Goal: Information Seeking & Learning: Learn about a topic

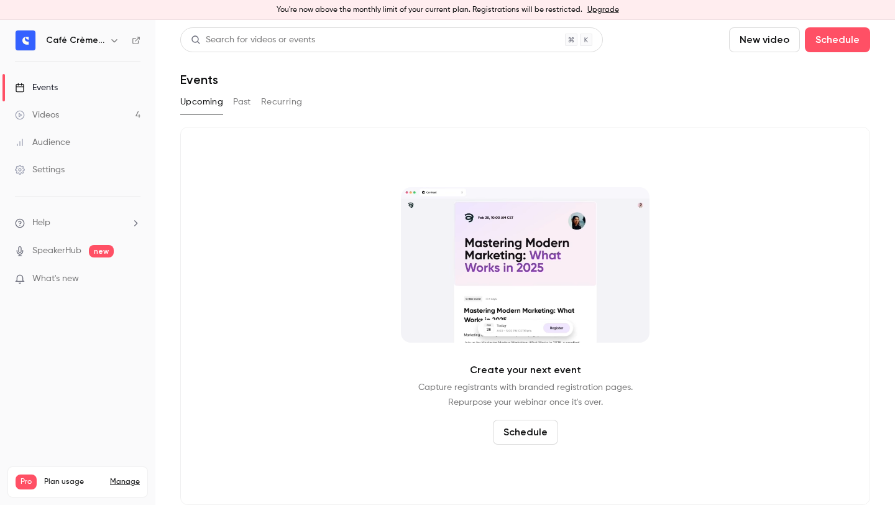
click at [243, 118] on div "Search for videos or events New video Schedule Events Upcoming Past Recurring C…" at bounding box center [525, 266] width 690 height 478
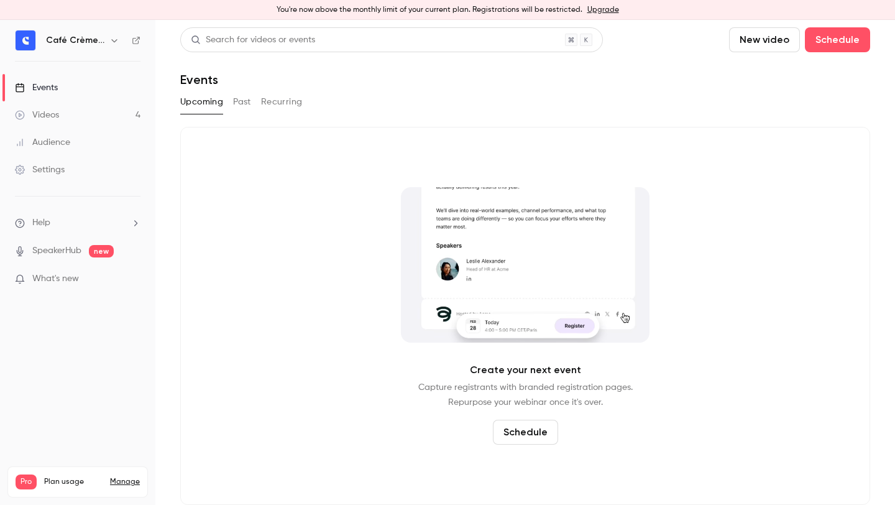
click at [241, 107] on button "Past" at bounding box center [242, 102] width 18 height 20
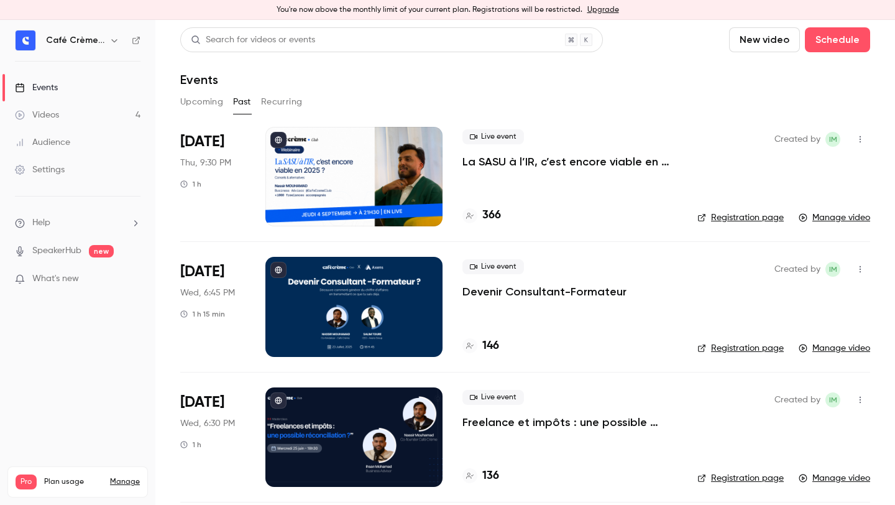
click at [611, 157] on p "La SASU à l’IR, c’est encore viable en 2025 ? [MASTERCLASS]" at bounding box center [570, 161] width 215 height 15
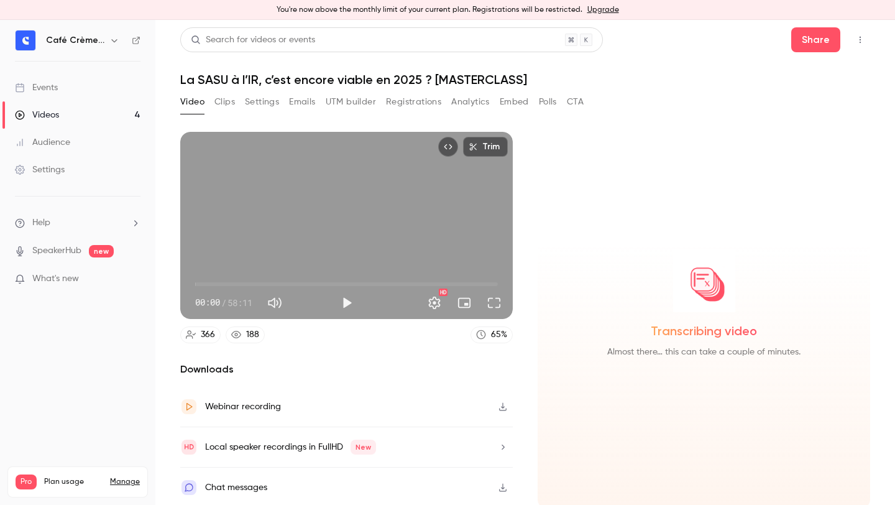
click at [407, 98] on button "Registrations" at bounding box center [413, 102] width 55 height 20
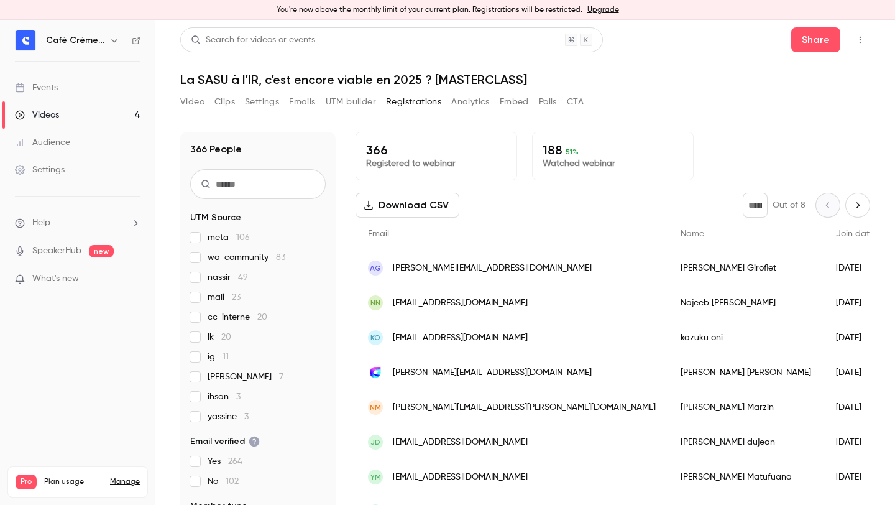
click at [487, 98] on button "Analytics" at bounding box center [470, 102] width 39 height 20
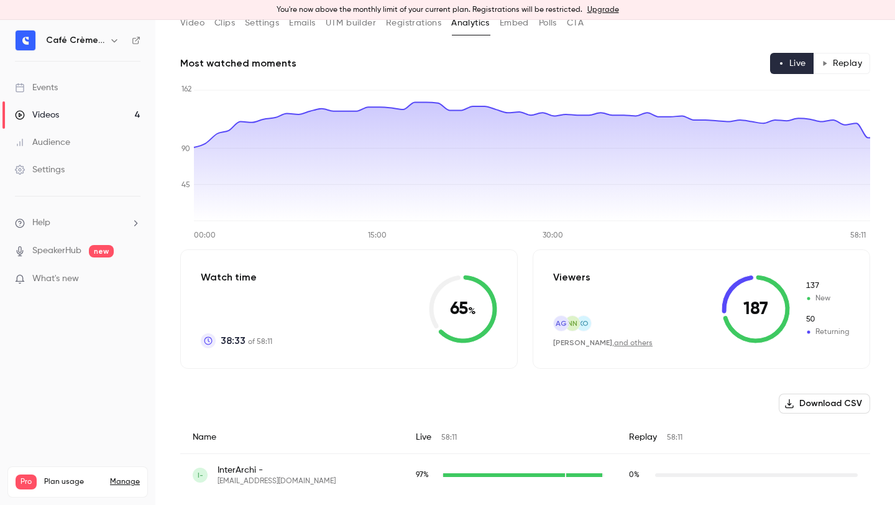
scroll to position [50, 0]
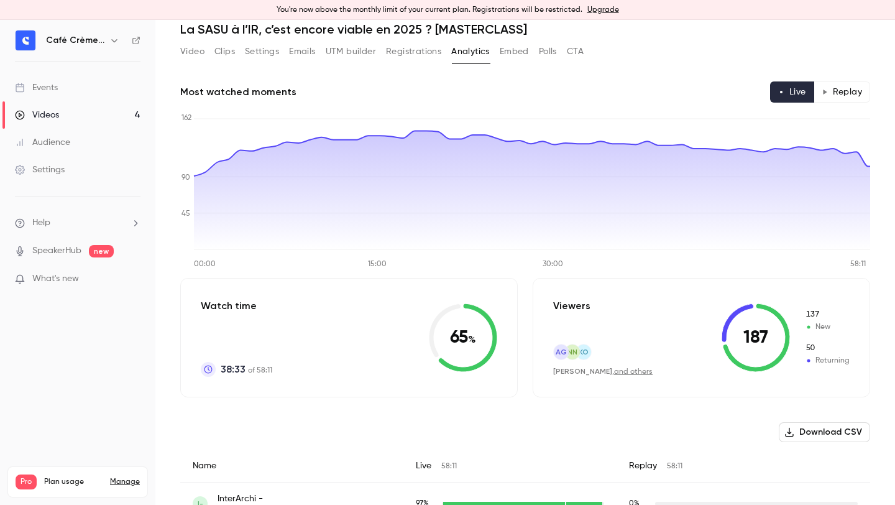
click at [854, 90] on button "Replay" at bounding box center [842, 91] width 57 height 21
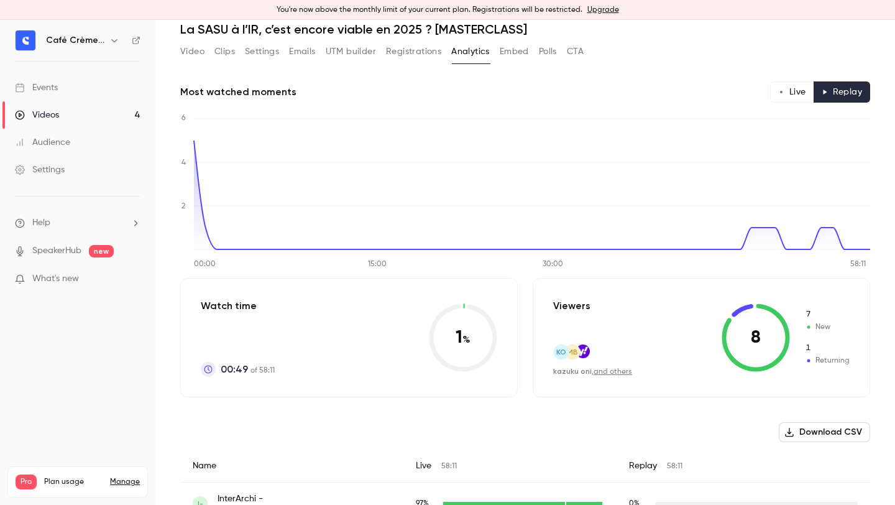
click at [774, 91] on button "Live" at bounding box center [792, 91] width 44 height 21
